Goal: Complete application form: Complete application form

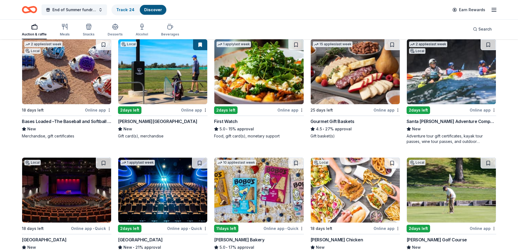
scroll to position [397, 0]
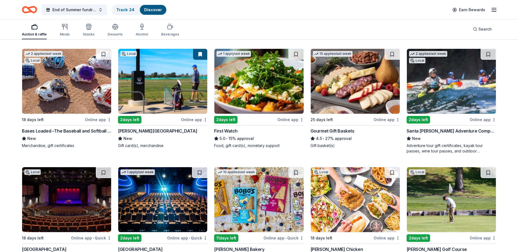
click at [338, 89] on img at bounding box center [355, 81] width 89 height 65
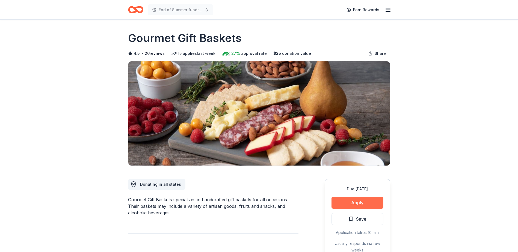
click at [357, 204] on button "Apply" at bounding box center [358, 203] width 52 height 12
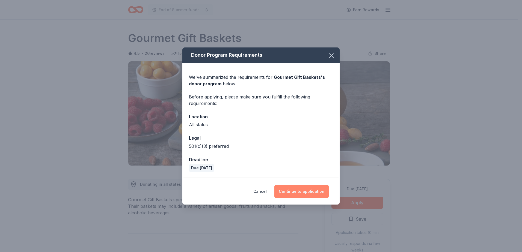
click at [304, 194] on button "Continue to application" at bounding box center [302, 191] width 54 height 13
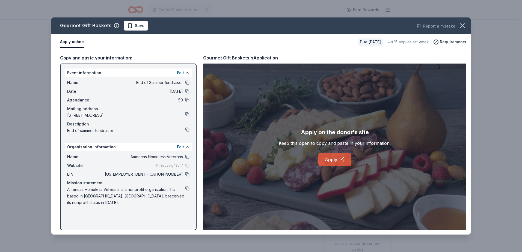
click at [345, 158] on link "Apply" at bounding box center [335, 159] width 33 height 13
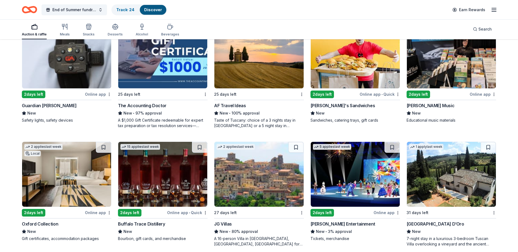
scroll to position [315, 0]
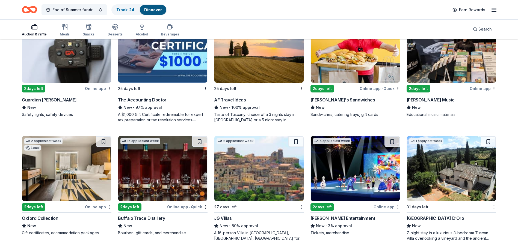
click at [439, 192] on img at bounding box center [451, 168] width 89 height 65
click at [282, 164] on img at bounding box center [258, 168] width 89 height 65
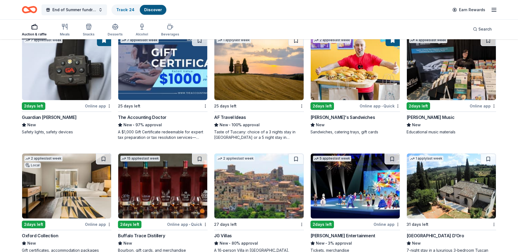
scroll to position [287, 0]
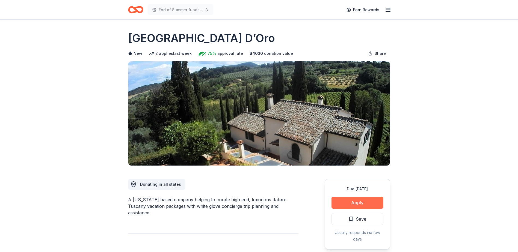
click at [351, 205] on button "Apply" at bounding box center [358, 203] width 52 height 12
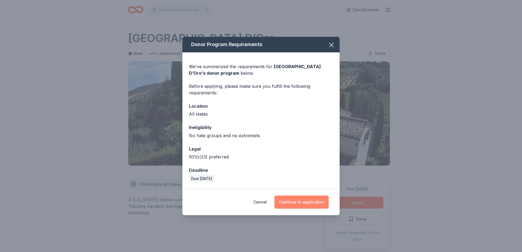
click at [315, 202] on button "Continue to application" at bounding box center [302, 202] width 54 height 13
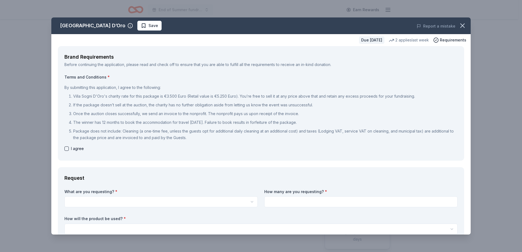
scroll to position [27, 0]
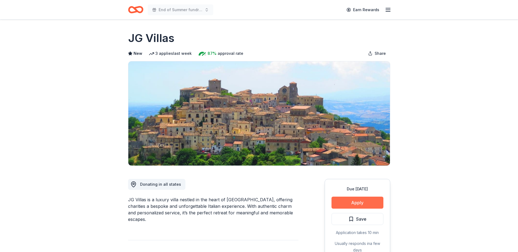
click at [364, 205] on button "Apply" at bounding box center [358, 203] width 52 height 12
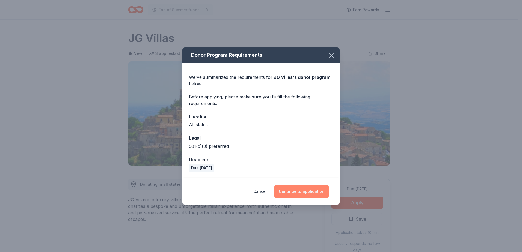
click at [312, 192] on button "Continue to application" at bounding box center [302, 191] width 54 height 13
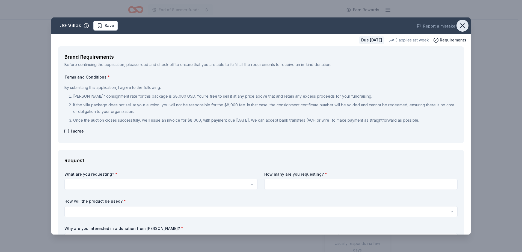
click at [461, 26] on icon "button" at bounding box center [463, 26] width 4 height 4
